Goal: Task Accomplishment & Management: Manage account settings

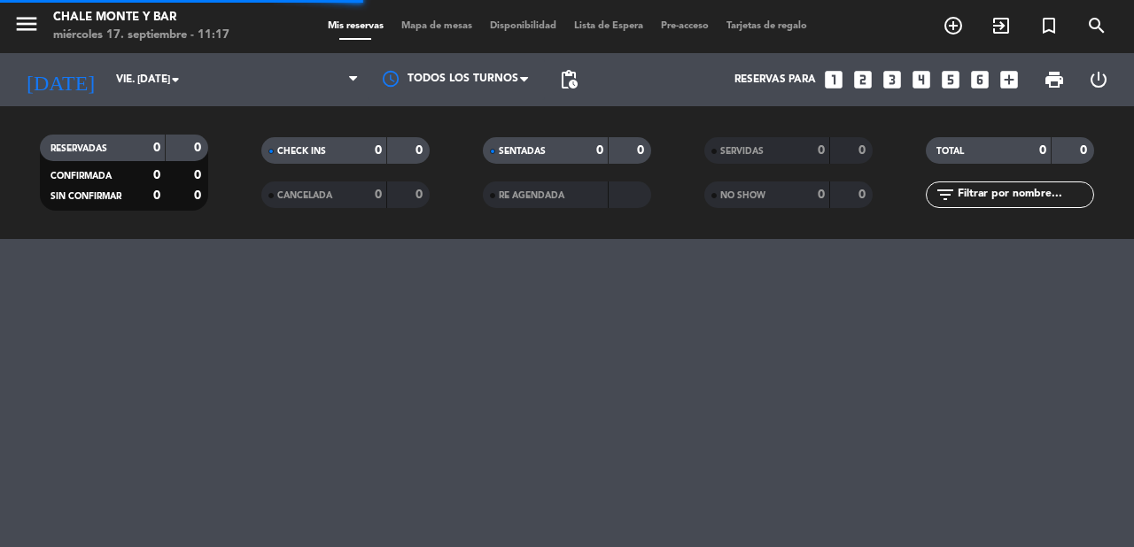
click at [40, 24] on span "menu" at bounding box center [33, 27] width 40 height 42
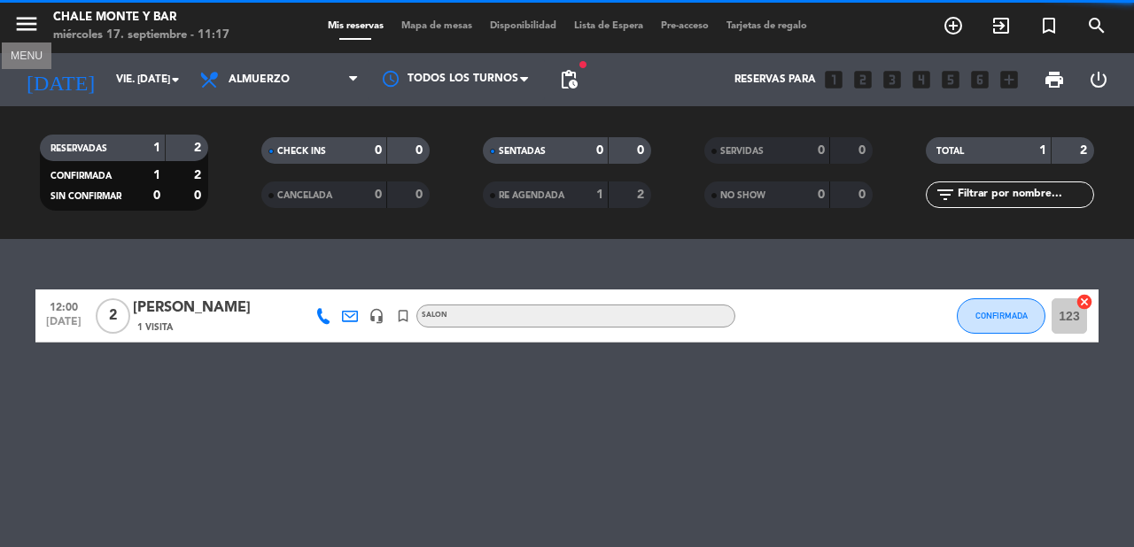
click at [31, 24] on icon "menu" at bounding box center [26, 24] width 27 height 27
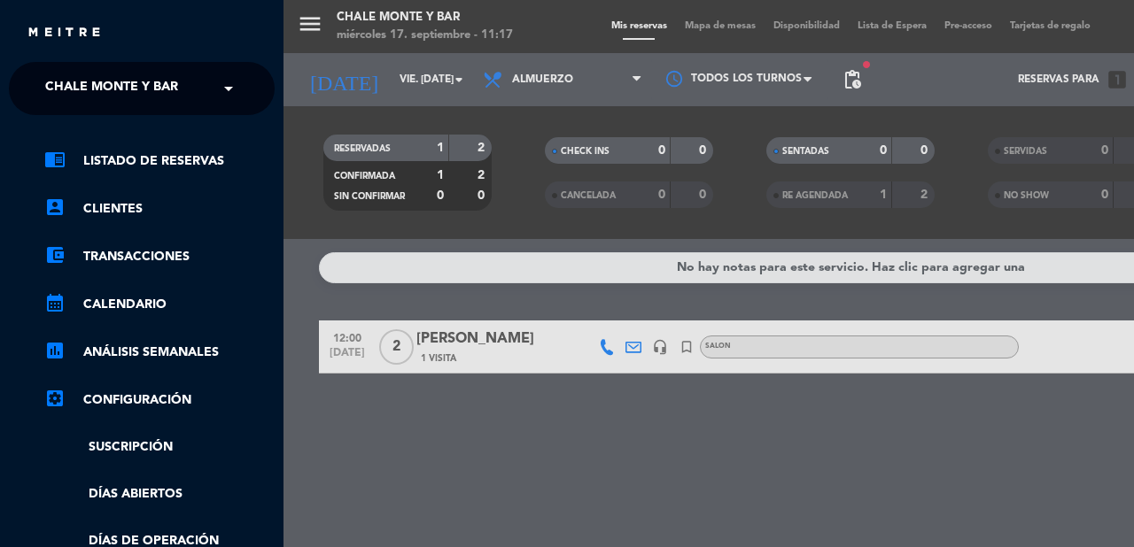
scroll to position [365, 0]
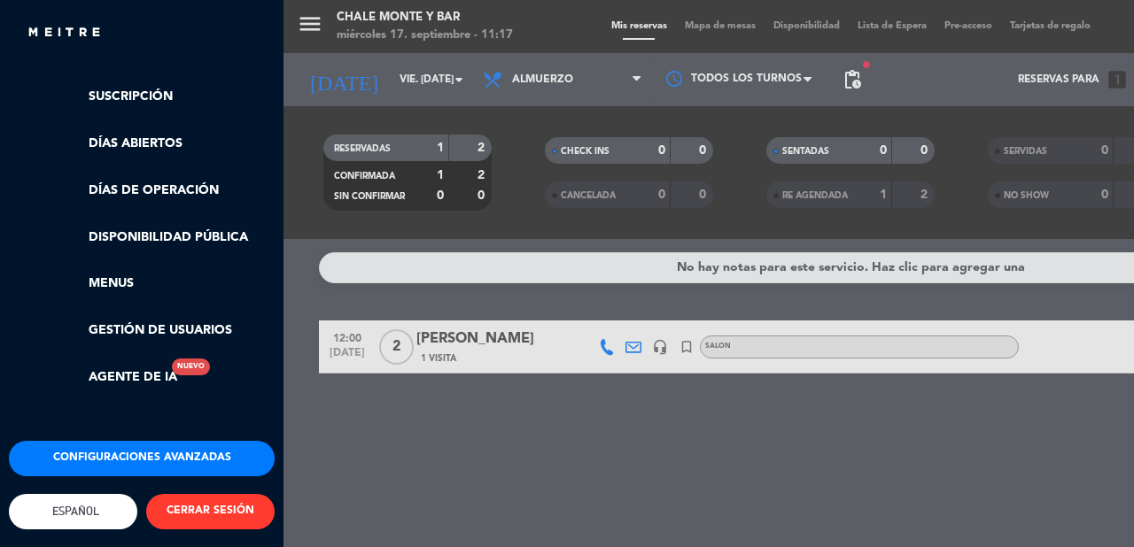
click at [194, 500] on button "CERRAR SESIÓN" at bounding box center [210, 511] width 128 height 35
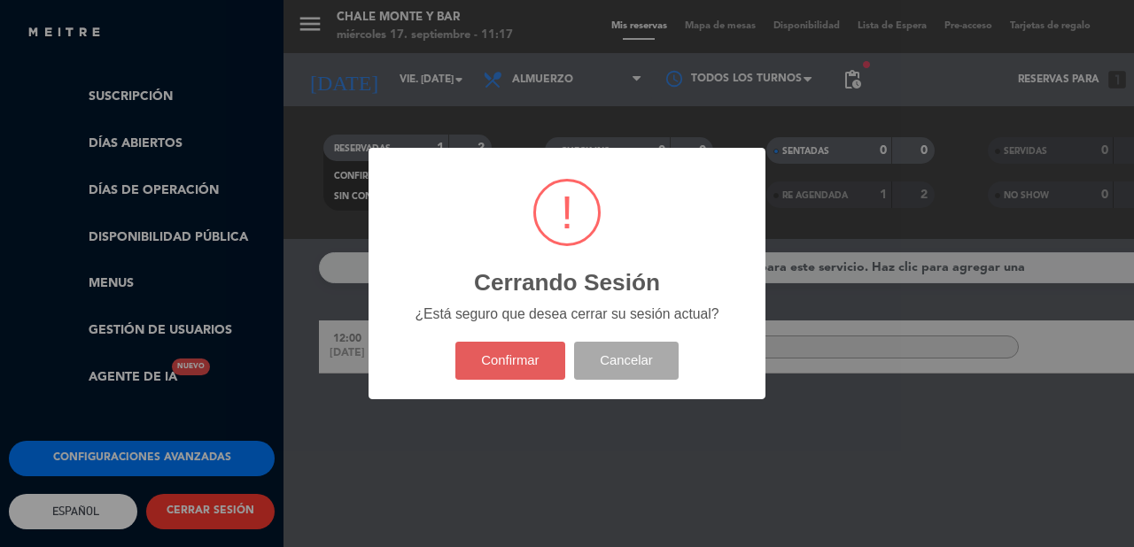
click at [541, 356] on button "Confirmar" at bounding box center [510, 361] width 111 height 38
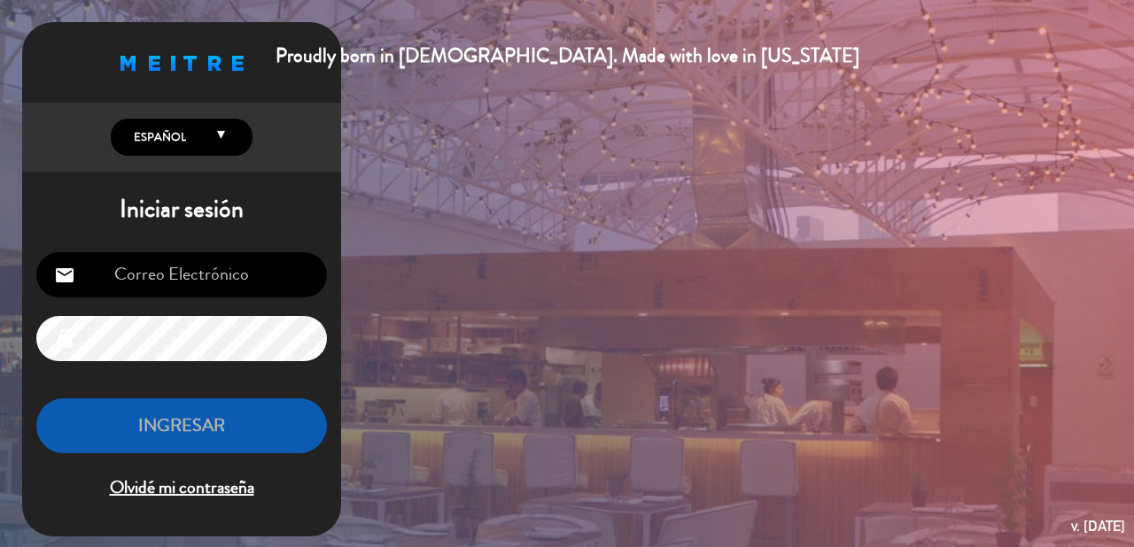
type input "[EMAIL_ADDRESS][DOMAIN_NAME]"
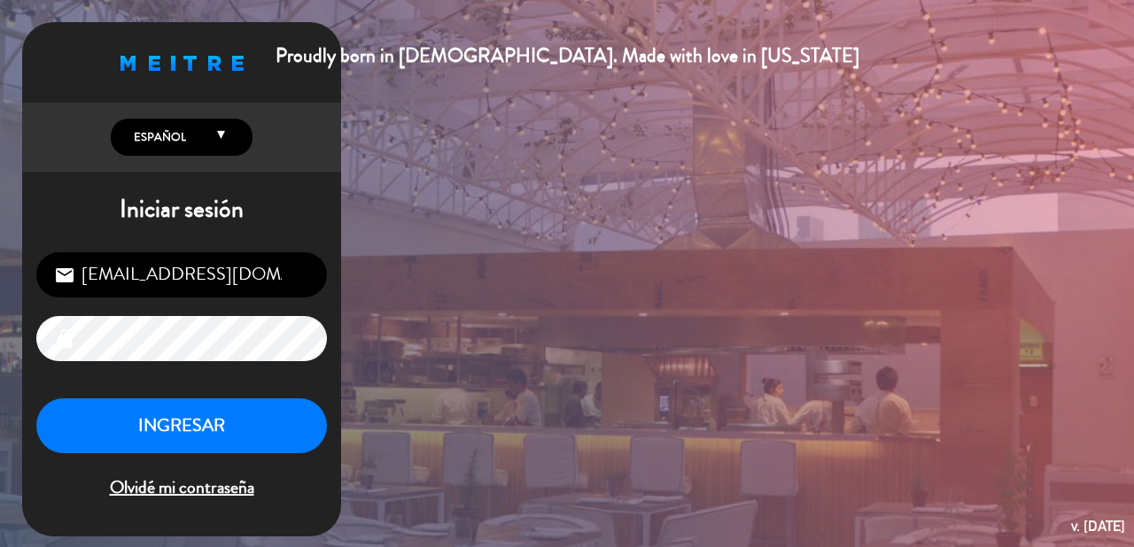
click at [206, 270] on input "[EMAIL_ADDRESS][DOMAIN_NAME]" at bounding box center [181, 274] width 291 height 45
